Goal: Task Accomplishment & Management: Complete application form

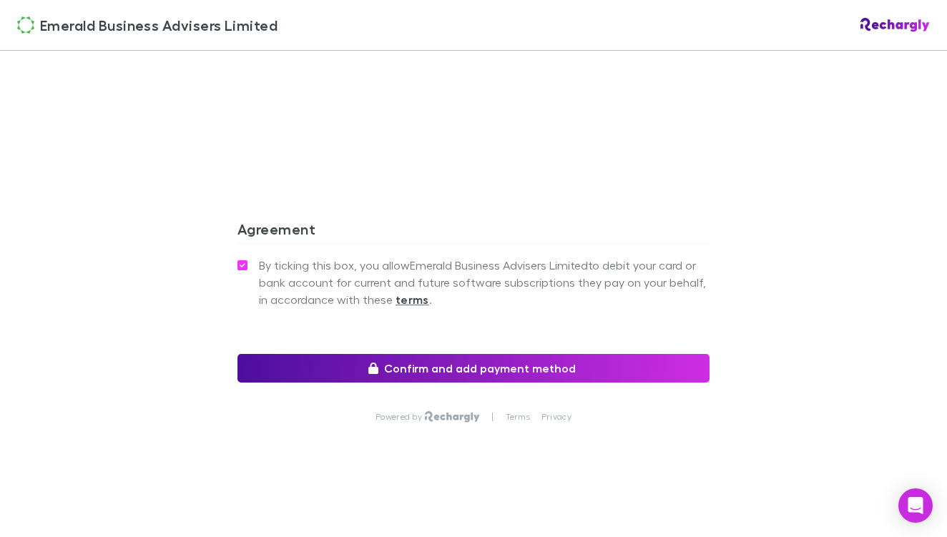
scroll to position [1298, 0]
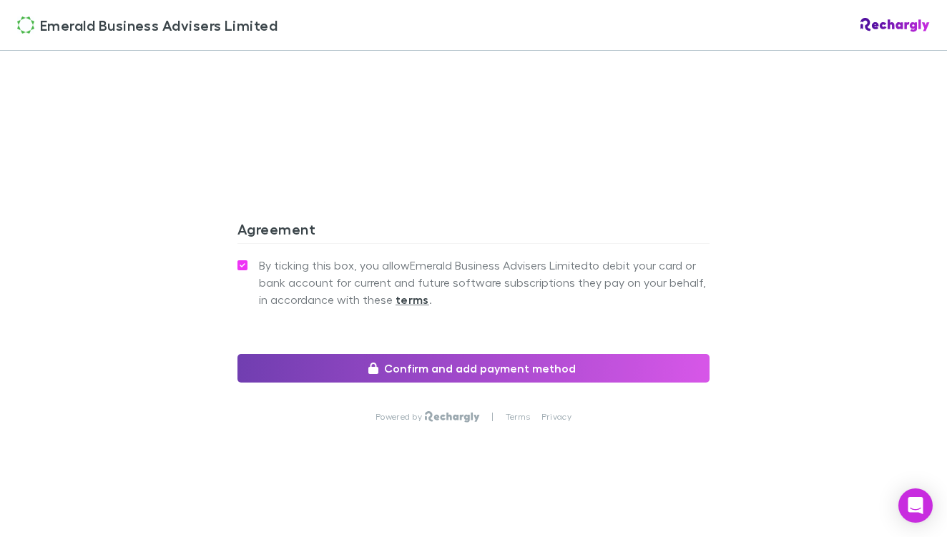
click at [352, 371] on button "Confirm and add payment method" at bounding box center [473, 368] width 472 height 29
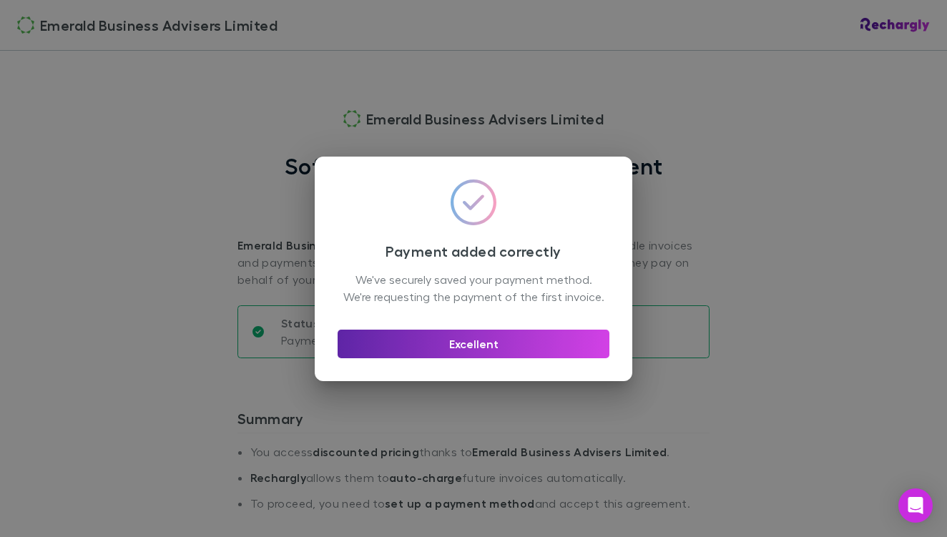
click at [261, 88] on div "Payment added correctly We've securely saved your payment method. We're request…" at bounding box center [473, 268] width 947 height 537
